Goal: Task Accomplishment & Management: Manage account settings

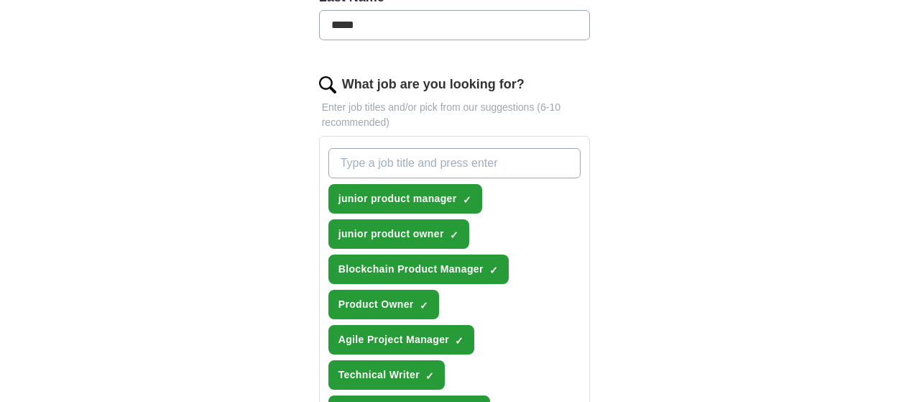
scroll to position [440, 0]
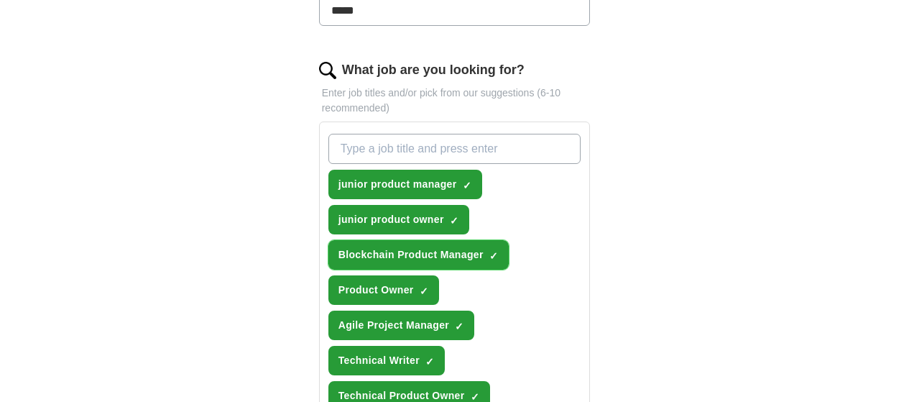
click at [0, 0] on span "×" at bounding box center [0, 0] width 0 height 0
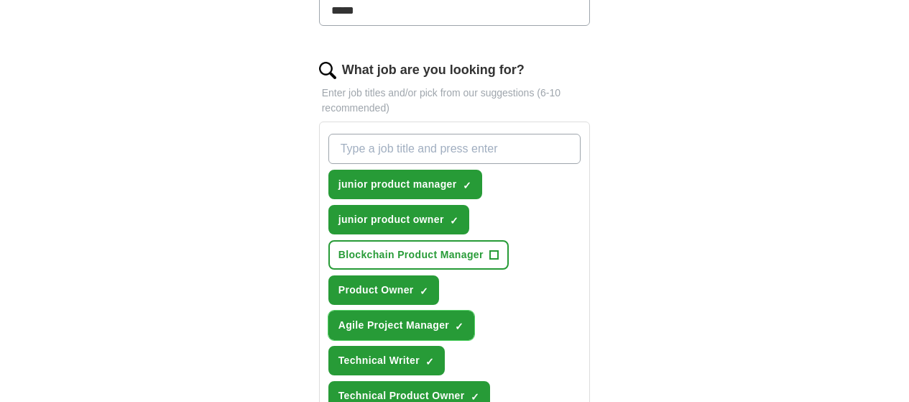
click at [0, 0] on span "×" at bounding box center [0, 0] width 0 height 0
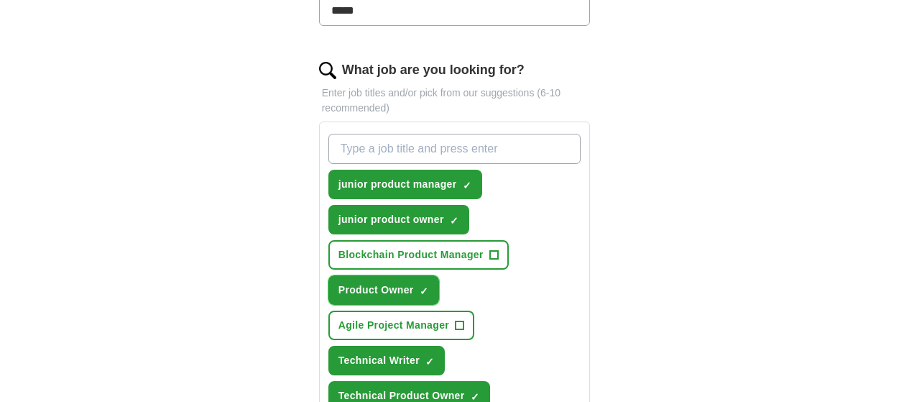
click at [0, 0] on span "×" at bounding box center [0, 0] width 0 height 0
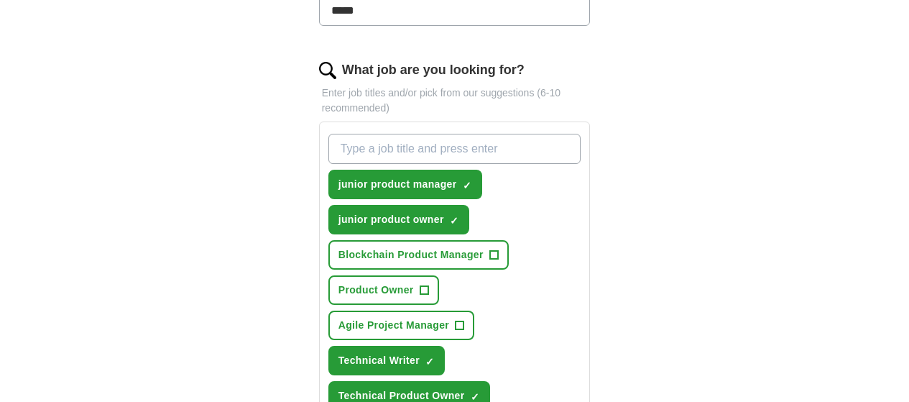
click at [0, 0] on span "×" at bounding box center [0, 0] width 0 height 0
click at [471, 392] on span "✓ ×" at bounding box center [475, 396] width 9 height 9
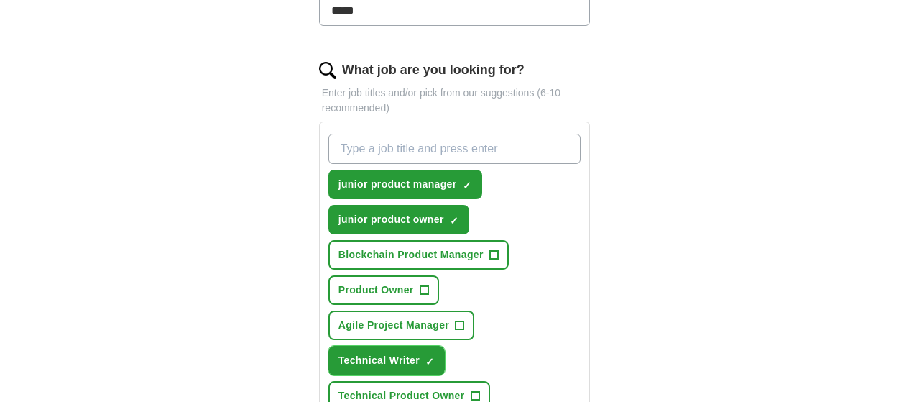
click at [0, 0] on span "×" at bounding box center [0, 0] width 0 height 0
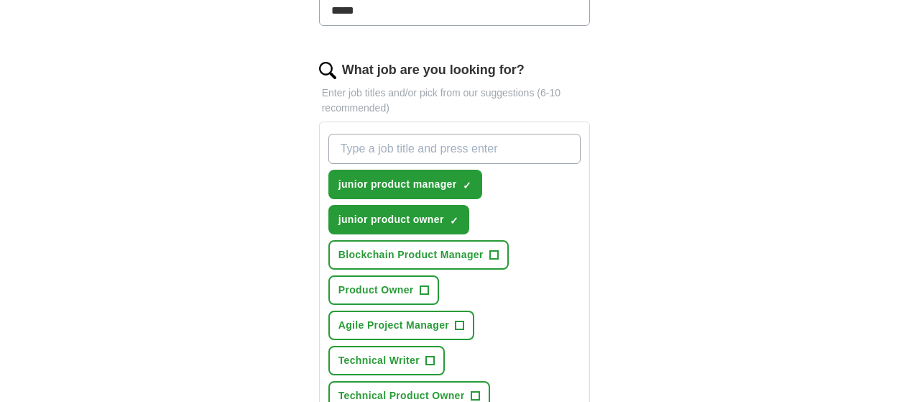
click at [465, 134] on input "What job are you looking for?" at bounding box center [454, 149] width 253 height 30
type input "junior product analyst"
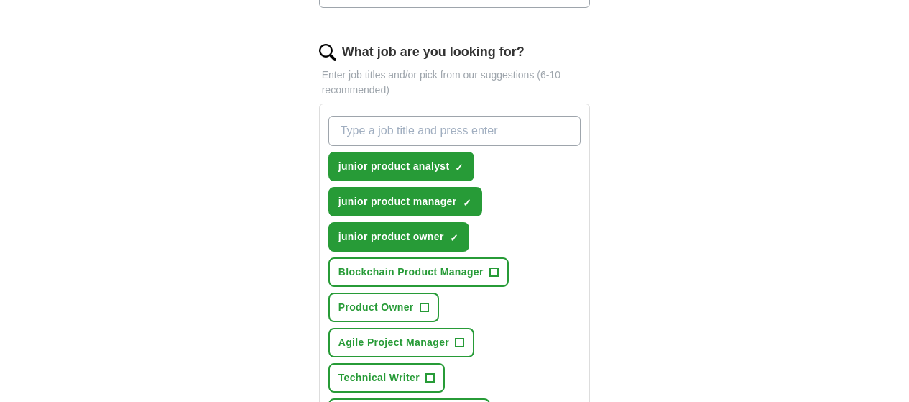
scroll to position [455, 0]
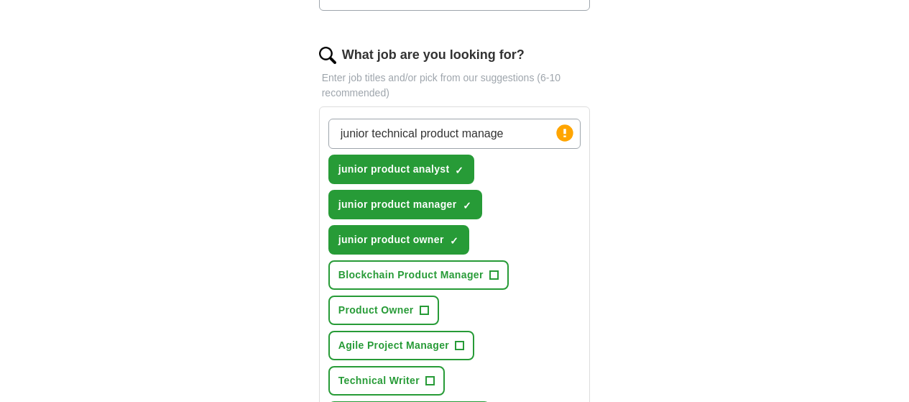
type input "junior technical product manager"
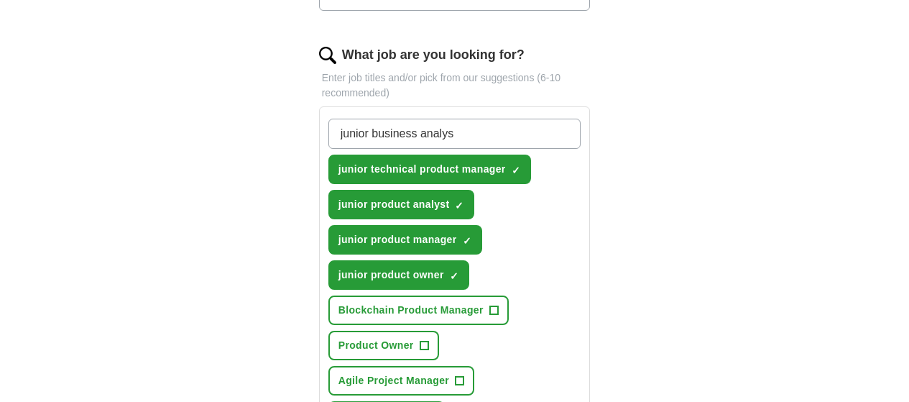
type input "junior business analyst"
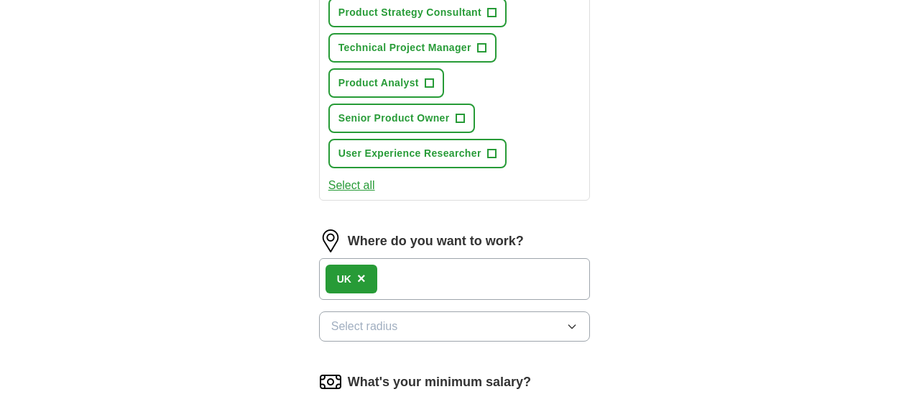
scroll to position [1046, 0]
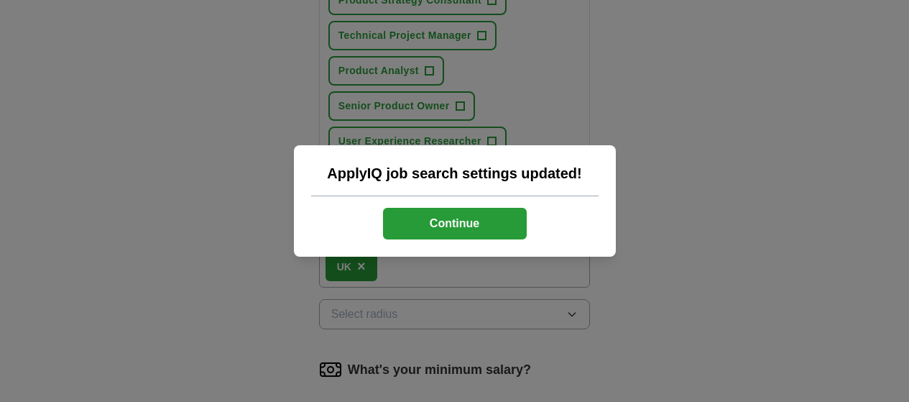
click at [440, 225] on button "Continue" at bounding box center [455, 224] width 144 height 32
